Goal: Transaction & Acquisition: Download file/media

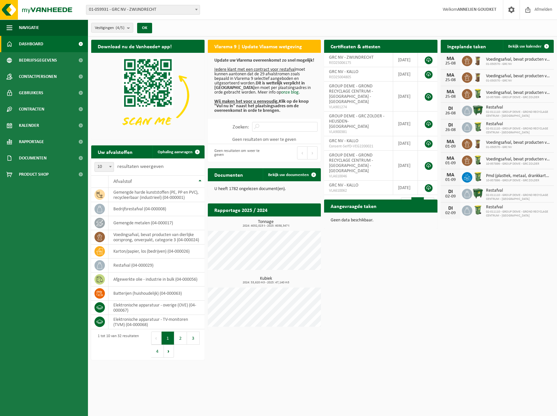
click at [106, 11] on span "01-059931 - GRC NV - ZWIJNDRECHT" at bounding box center [142, 9] width 113 height 9
click at [30, 141] on span "Rapportage" at bounding box center [31, 142] width 25 height 16
click at [32, 169] on span "In lijstvorm" at bounding box center [31, 172] width 23 height 12
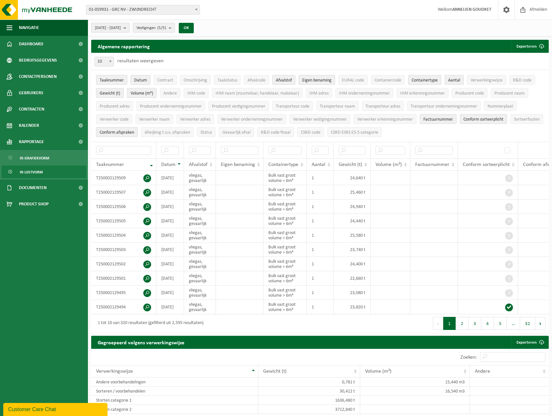
click at [129, 28] on b "submit" at bounding box center [127, 27] width 6 height 9
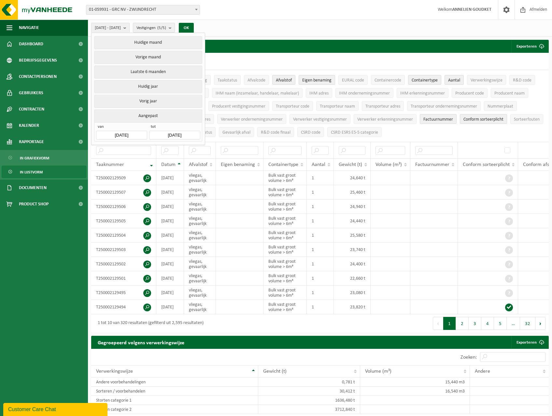
click at [131, 133] on input "[DATE]" at bounding box center [121, 135] width 51 height 9
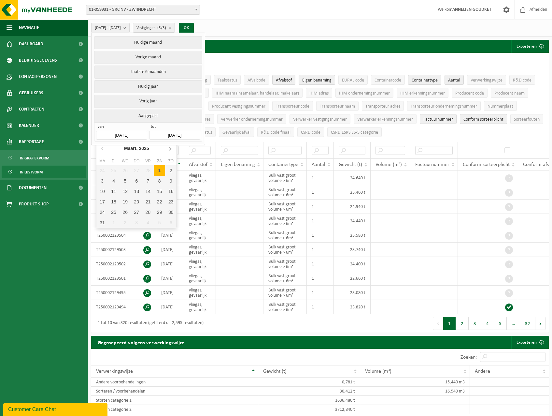
click at [168, 149] on icon at bounding box center [170, 148] width 10 height 10
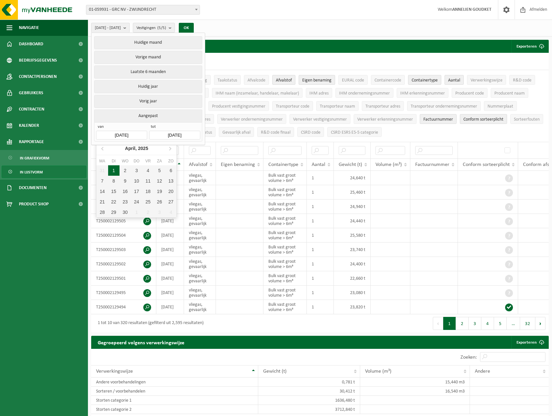
click at [113, 170] on div "1" at bounding box center [113, 170] width 11 height 10
type input "[DATE]"
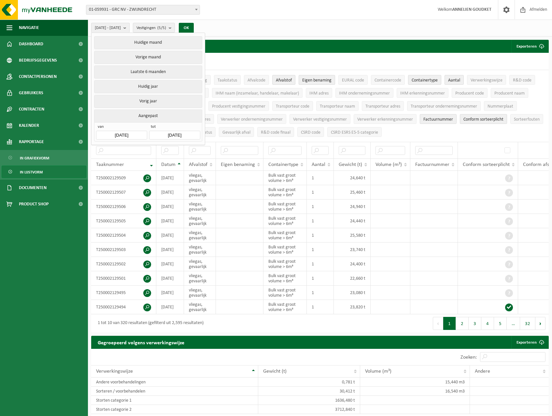
click at [183, 135] on input "[DATE]" at bounding box center [174, 135] width 51 height 9
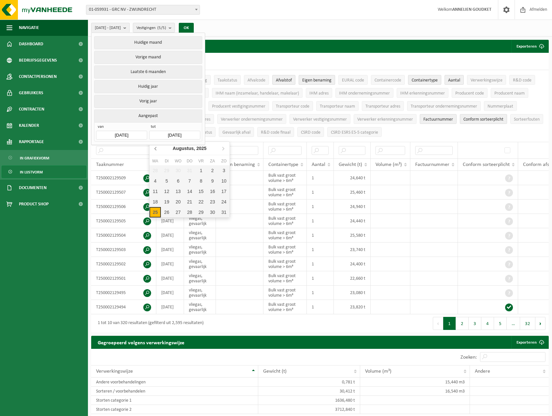
click at [158, 151] on icon at bounding box center [156, 148] width 10 height 10
click at [156, 222] on div "30" at bounding box center [155, 222] width 11 height 10
type input "[DATE]"
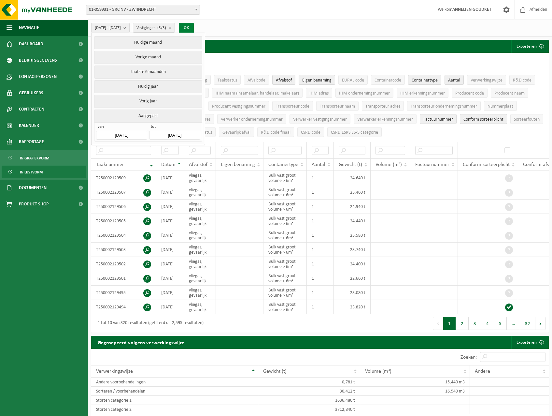
click at [194, 26] on button "OK" at bounding box center [186, 28] width 15 height 10
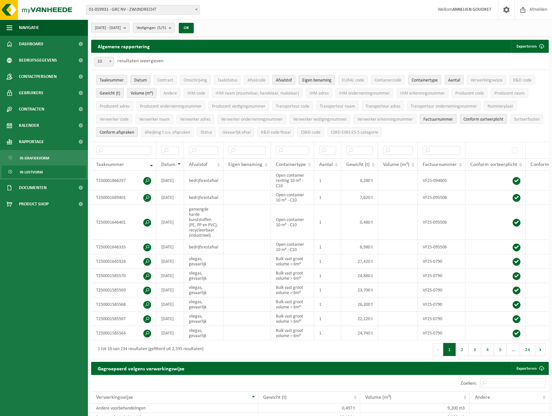
click at [175, 26] on b "submit" at bounding box center [172, 27] width 6 height 9
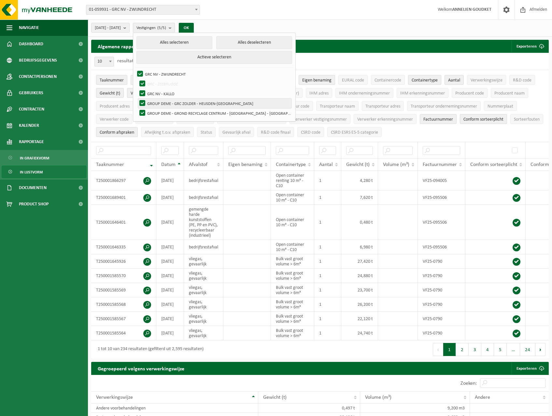
click at [161, 103] on label "GROUP DEME - GRC ZOLDER - HEUSDEN-ZOLDER" at bounding box center [215, 103] width 154 height 10
click at [137, 98] on input "GROUP DEME - GRC ZOLDER - HEUSDEN-ZOLDER" at bounding box center [137, 98] width 0 height 0
checkbox input "false"
click at [323, 15] on div "Vestiging: 01-059931 - GRC NV - ZWIJNDRECHT 01-050570 - GRC NV - KALLO 10-95789…" at bounding box center [276, 10] width 552 height 20
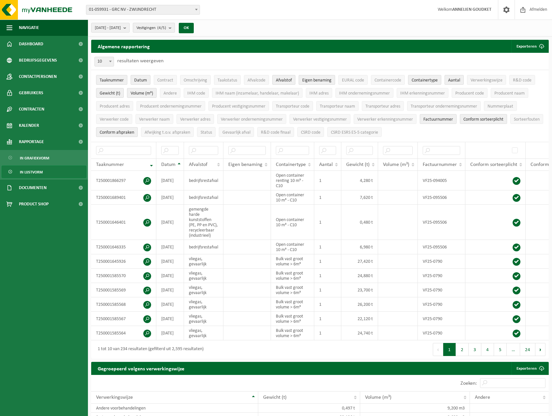
click at [175, 29] on button "Vestigingen (4/5)" at bounding box center [154, 28] width 42 height 10
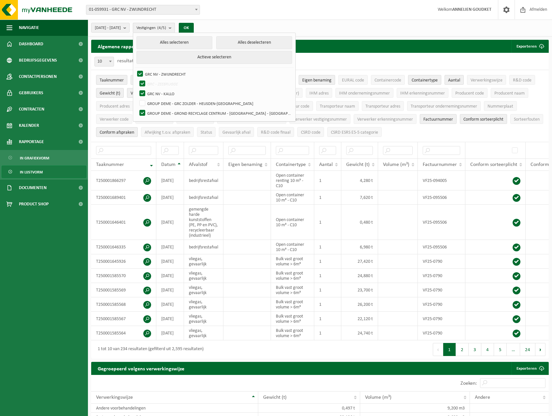
click at [175, 29] on button "Vestigingen (4/5)" at bounding box center [154, 28] width 42 height 10
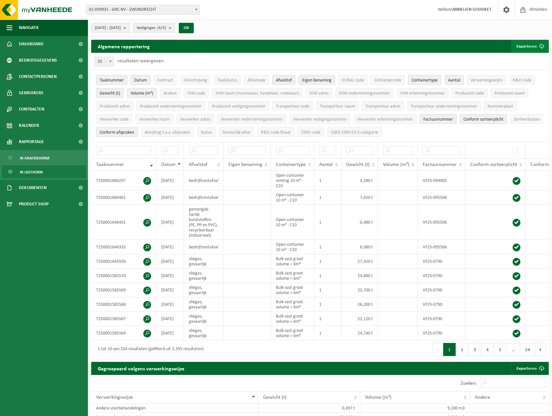
click at [534, 43] on button "Exporteren" at bounding box center [530, 46] width 37 height 13
click at [522, 69] on link "Alle beschikbare kolommen" at bounding box center [518, 72] width 59 height 13
click at [144, 13] on span "01-059931 - GRC NV - ZWIJNDRECHT" at bounding box center [142, 9] width 113 height 9
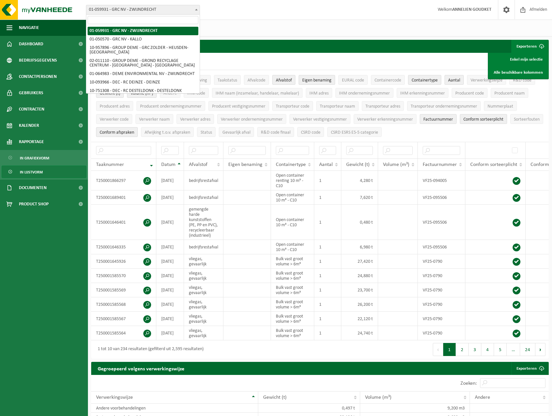
click at [128, 21] on input "search" at bounding box center [143, 20] width 111 height 8
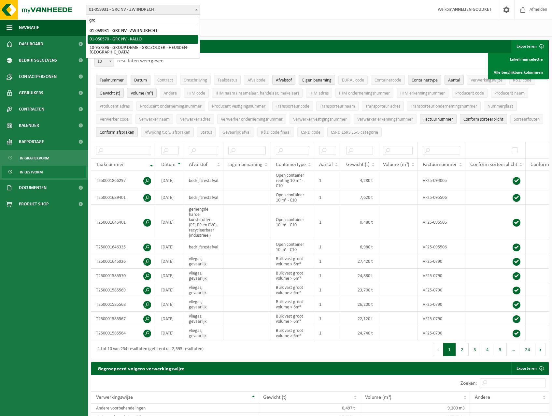
type input "grc"
select select "4712"
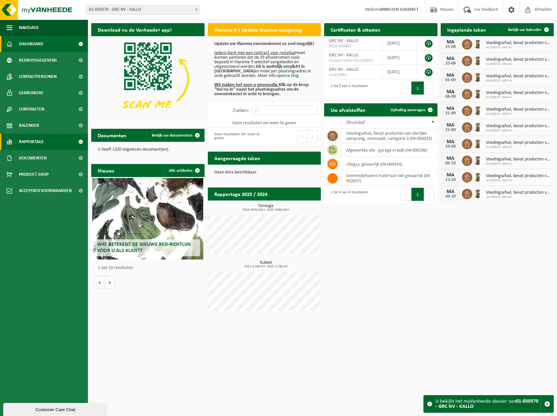
click at [27, 143] on span "Rapportage" at bounding box center [31, 142] width 25 height 16
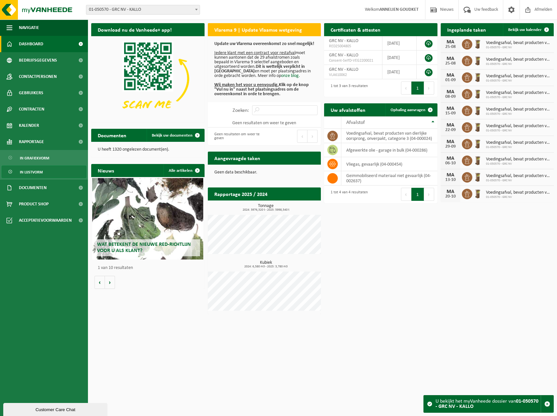
click at [29, 173] on span "In lijstvorm" at bounding box center [31, 172] width 23 height 12
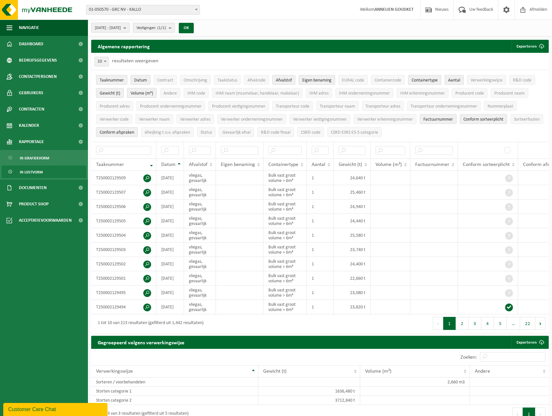
click at [130, 27] on button "[DATE] - [DATE]" at bounding box center [110, 28] width 38 height 10
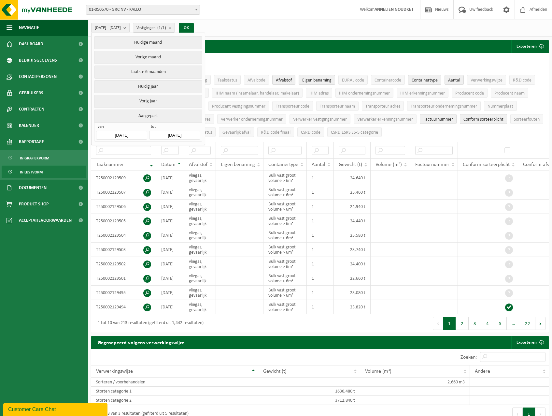
click at [135, 131] on input "[DATE]" at bounding box center [121, 135] width 51 height 9
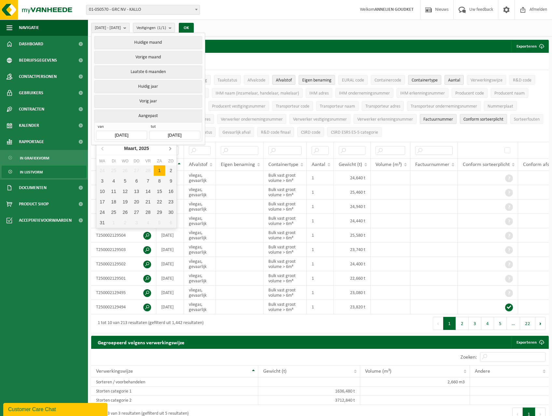
click at [167, 151] on icon at bounding box center [170, 148] width 10 height 10
click at [115, 169] on div "1" at bounding box center [113, 170] width 11 height 10
type input "[DATE]"
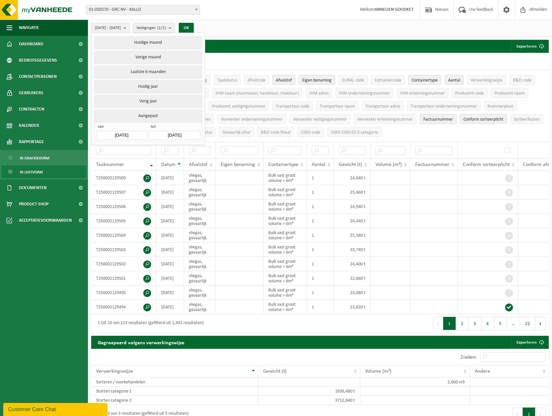
click at [170, 135] on input "[DATE]" at bounding box center [174, 135] width 51 height 9
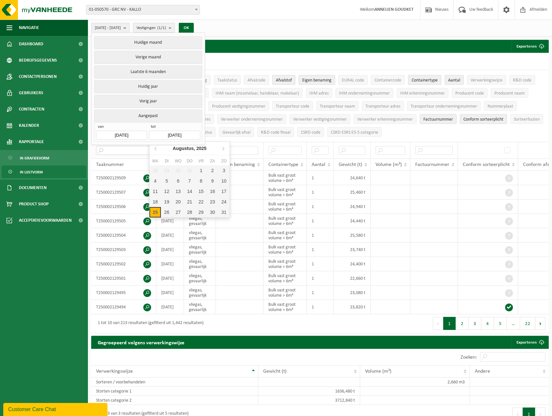
click at [146, 149] on input "text" at bounding box center [123, 150] width 55 height 9
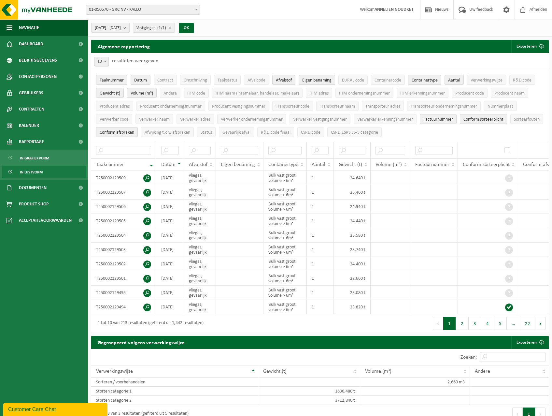
click at [130, 26] on button "[DATE] - [DATE]" at bounding box center [110, 28] width 38 height 10
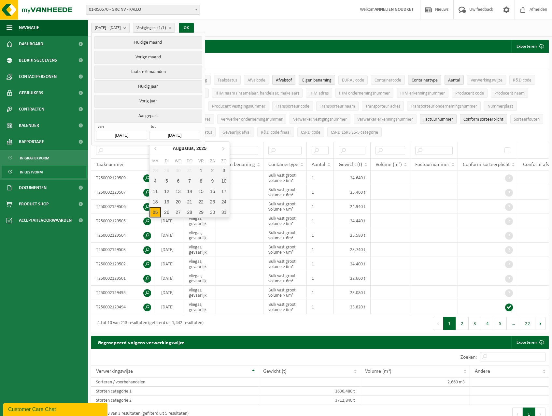
click at [159, 131] on input "[DATE]" at bounding box center [174, 135] width 51 height 9
click at [154, 149] on icon at bounding box center [156, 148] width 10 height 10
click at [156, 222] on div "30" at bounding box center [155, 222] width 11 height 10
type input "[DATE]"
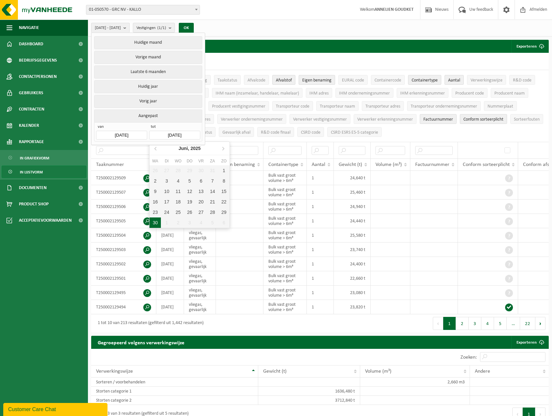
type input "[DATE]"
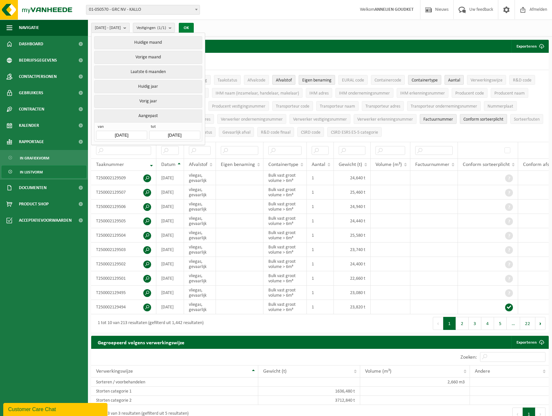
click at [194, 27] on button "OK" at bounding box center [186, 28] width 15 height 10
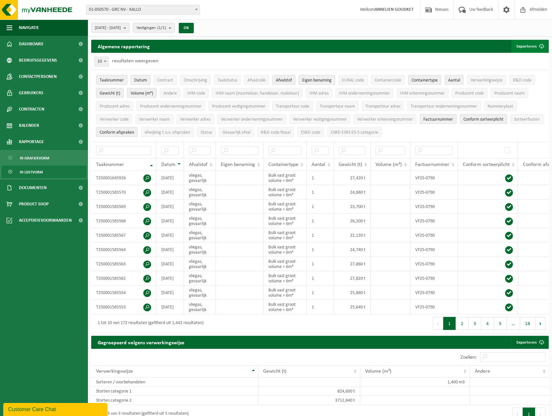
click at [532, 48] on button "Exporteren" at bounding box center [530, 46] width 37 height 13
click at [510, 60] on link "Enkel mijn selectie" at bounding box center [518, 59] width 59 height 13
